Goal: Transaction & Acquisition: Purchase product/service

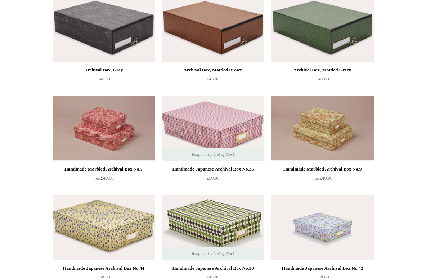
scroll to position [295, 0]
click at [312, 151] on img at bounding box center [322, 127] width 102 height 65
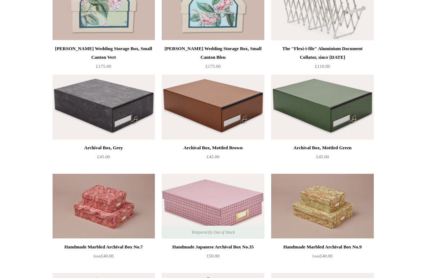
scroll to position [0, 0]
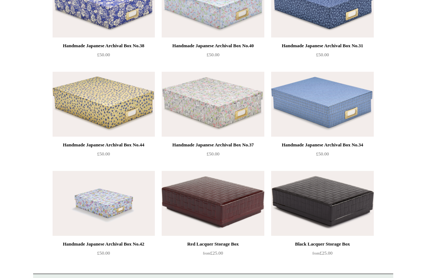
scroll to position [613, 0]
